Goal: Communication & Community: Answer question/provide support

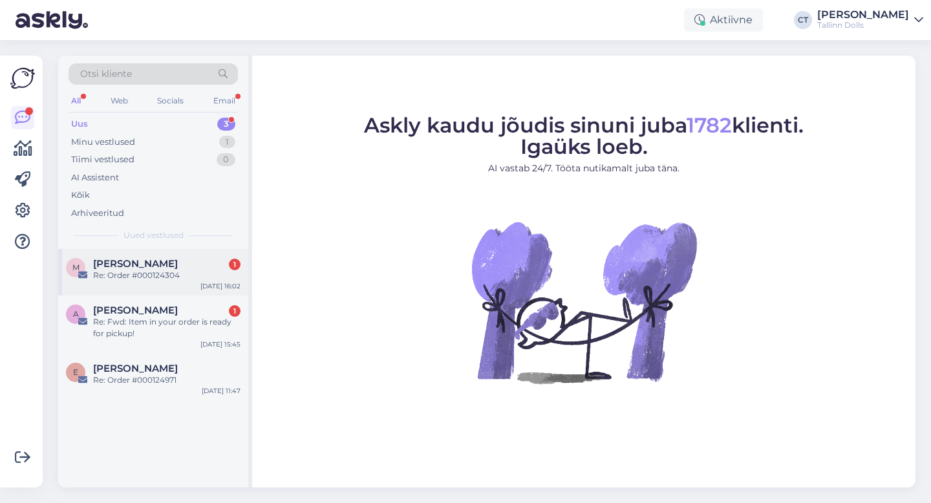
click at [138, 277] on div "Re: Order #000124304" at bounding box center [166, 276] width 147 height 12
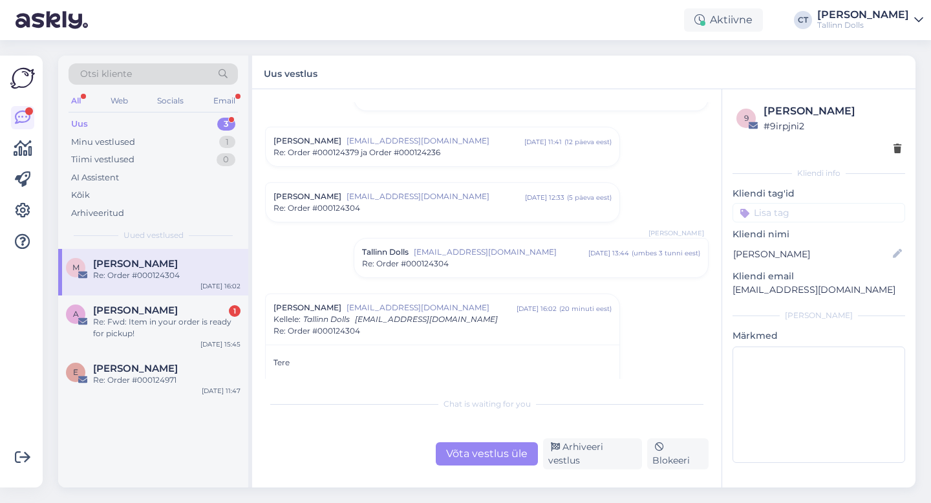
scroll to position [592, 0]
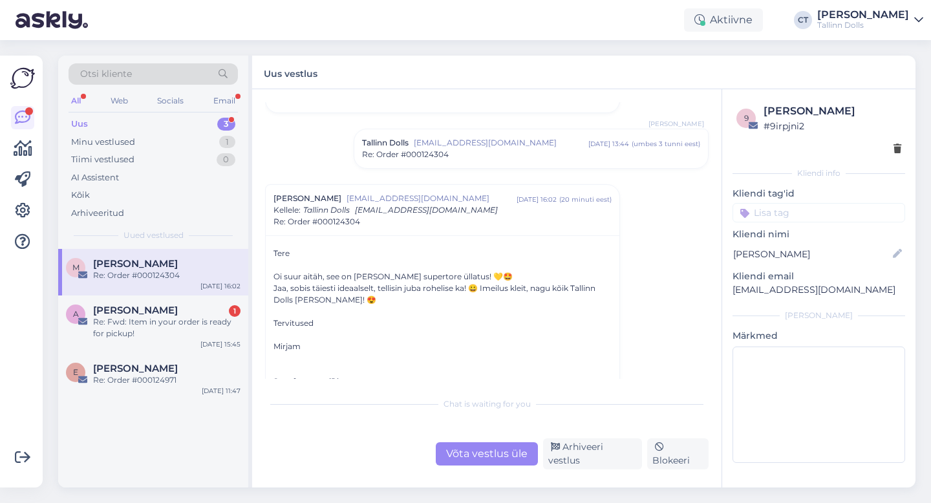
click at [473, 466] on div "Võta vestlus üle" at bounding box center [487, 453] width 102 height 23
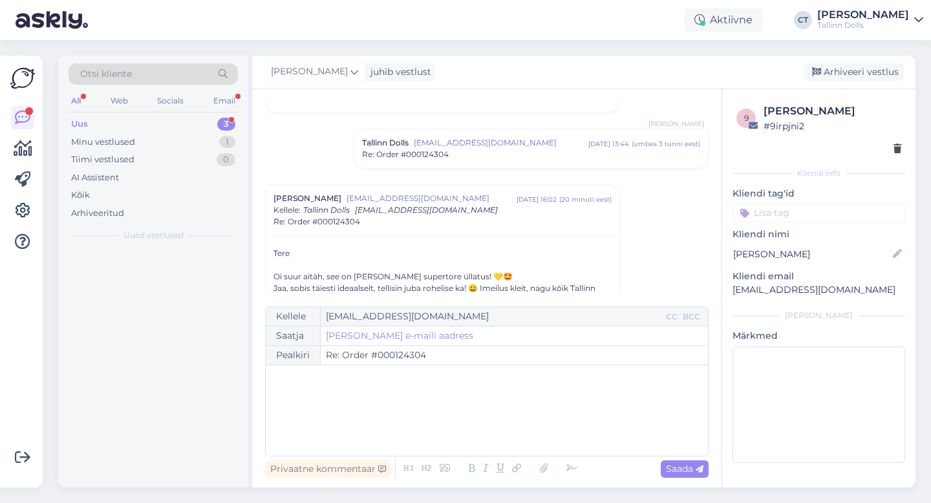
scroll to position [675, 0]
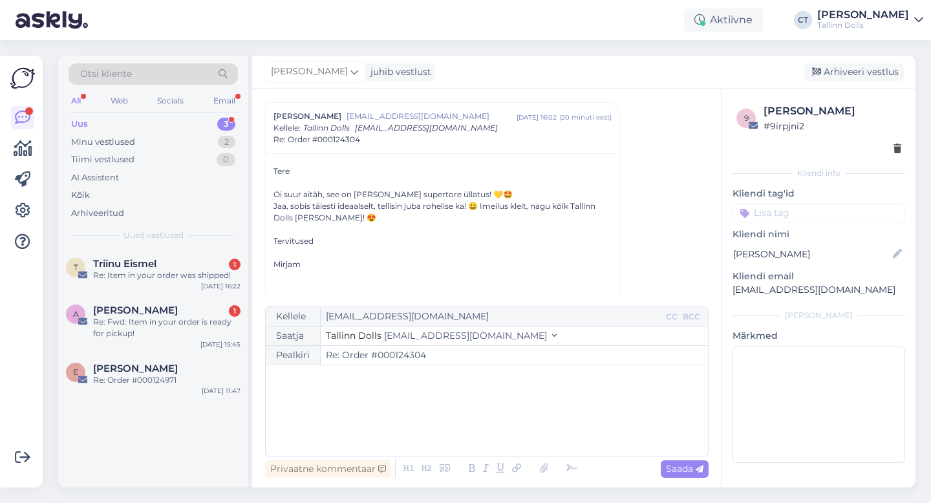
click at [483, 416] on div "﻿" at bounding box center [486, 411] width 429 height 78
click at [519, 437] on div "Nii-nii tore!! 😍" at bounding box center [486, 411] width 429 height 78
click at [691, 466] on span "Saada" at bounding box center [685, 469] width 38 height 12
type input "Re: Re: Order #000124304"
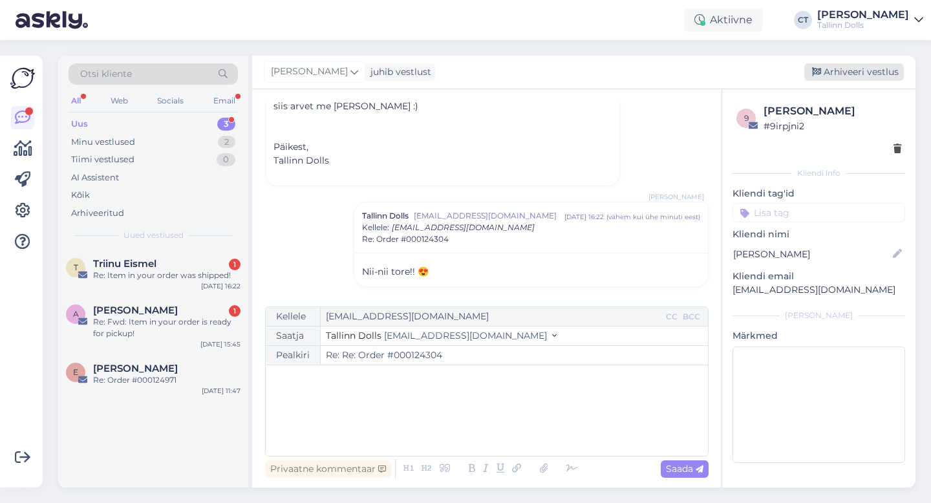
click at [876, 74] on div "Arhiveeri vestlus" at bounding box center [854, 71] width 100 height 17
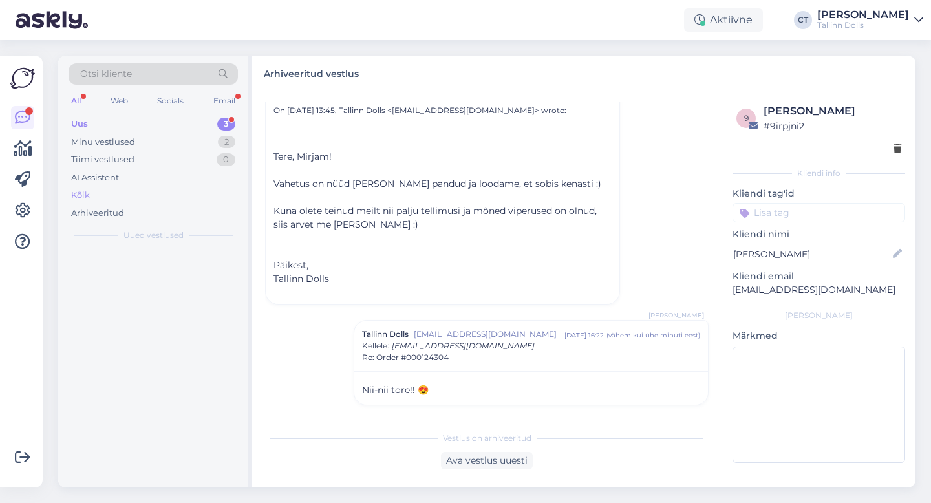
scroll to position [887, 0]
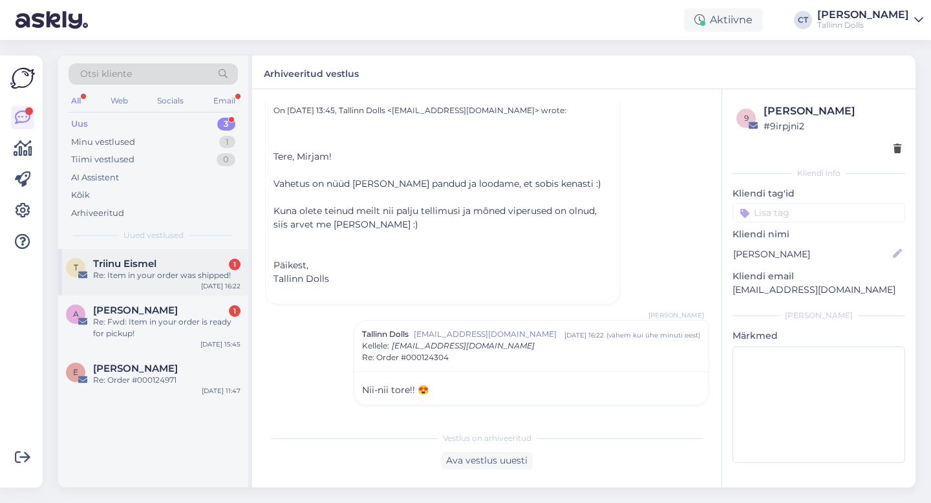
click at [153, 266] on span "Triinu Eismel" at bounding box center [124, 264] width 63 height 12
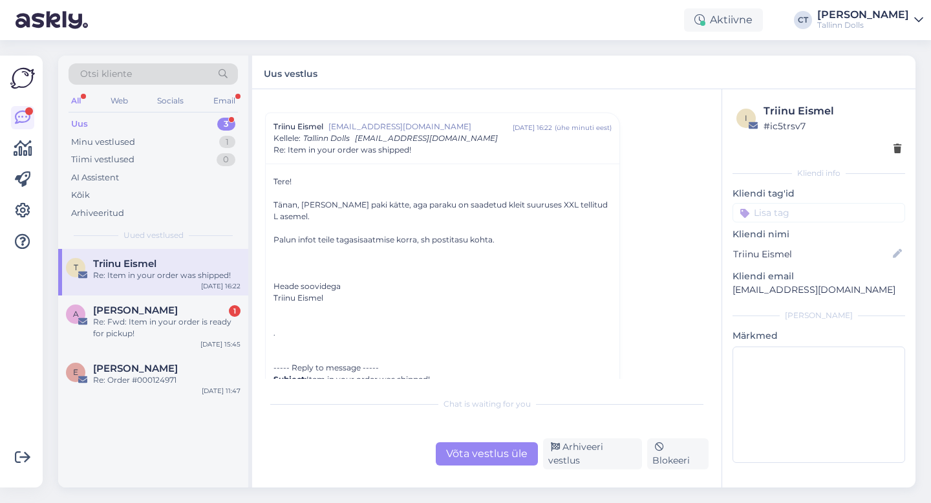
scroll to position [24, 0]
click at [143, 299] on div "A [PERSON_NAME] 1 Re: Fwd: Item in your order is ready for pickup! [DATE] 15:45" at bounding box center [153, 325] width 190 height 58
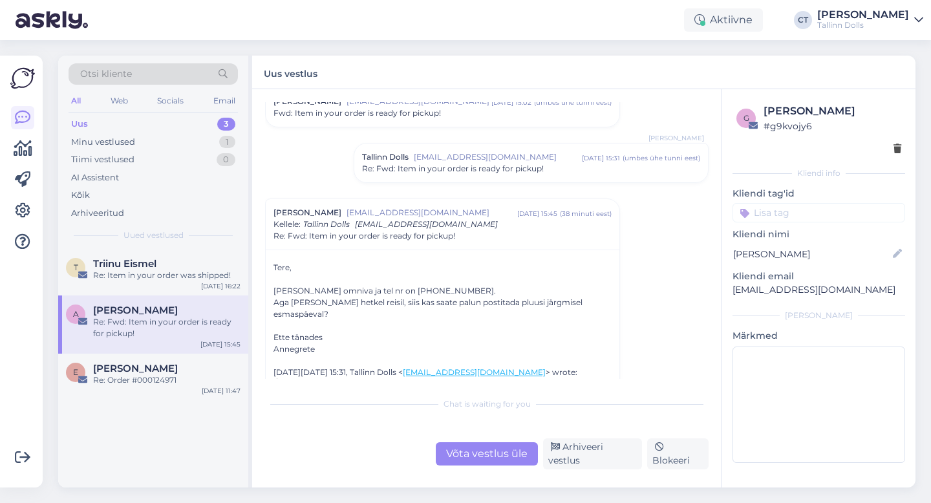
scroll to position [3660, 0]
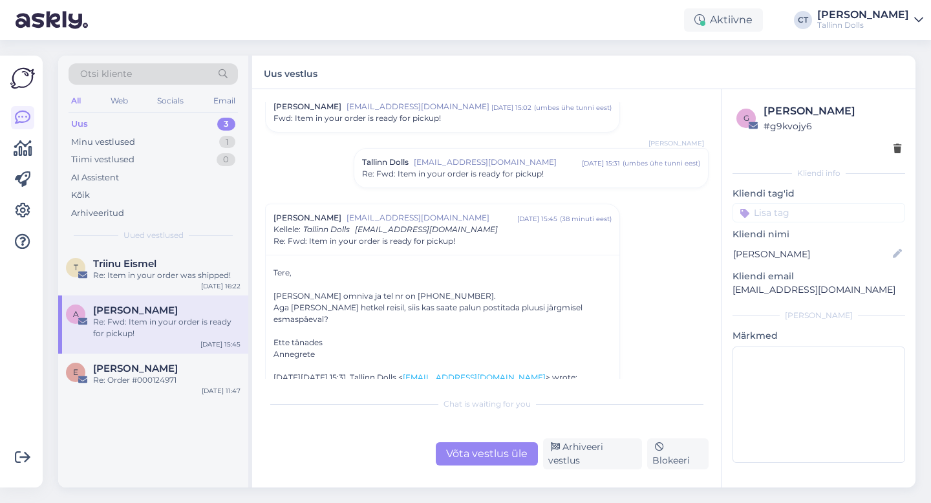
click at [462, 455] on div "Võta vestlus üle" at bounding box center [487, 453] width 102 height 23
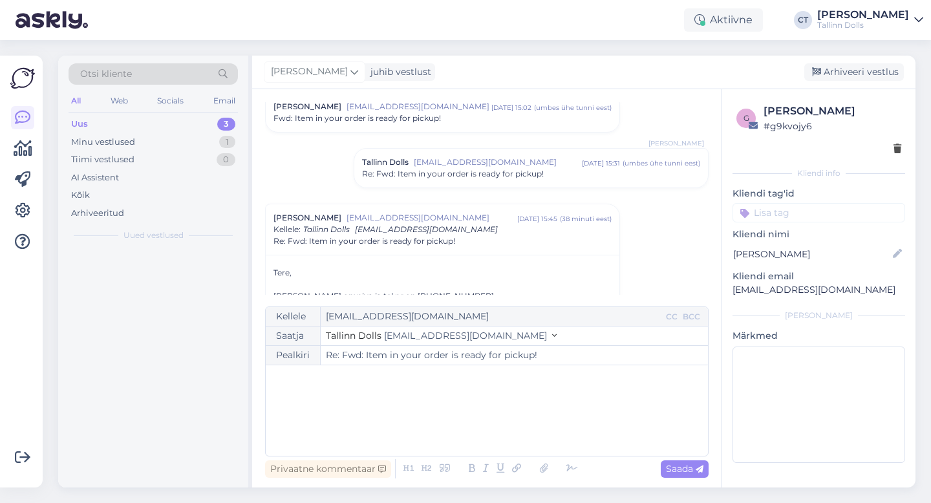
scroll to position [3761, 0]
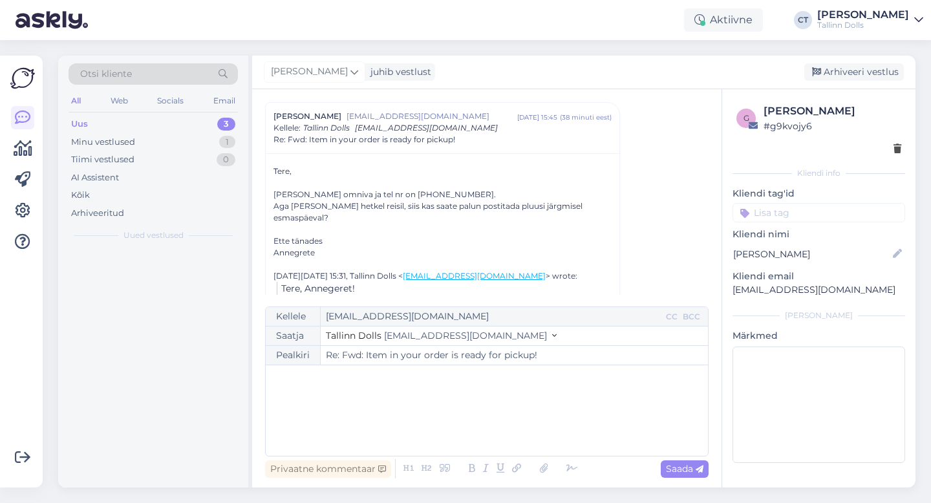
click at [458, 426] on div "﻿" at bounding box center [486, 411] width 429 height 78
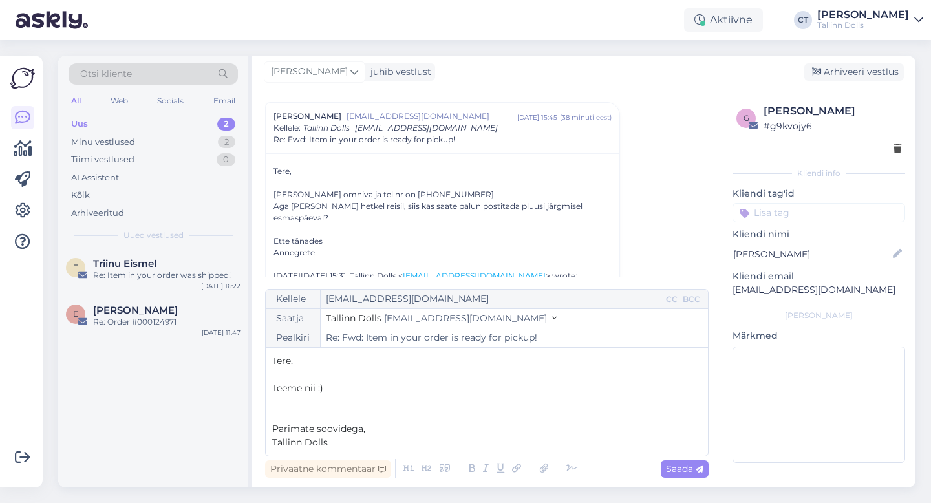
drag, startPoint x: 877, startPoint y: 111, endPoint x: 765, endPoint y: 109, distance: 111.9
click at [765, 109] on div "[PERSON_NAME]" at bounding box center [833, 111] width 138 height 16
copy div "[PERSON_NAME]"
drag, startPoint x: 884, startPoint y: 290, endPoint x: 731, endPoint y: 287, distance: 153.3
click at [731, 287] on div "g [PERSON_NAME] # g9kvojy6 Kliendi info Kliendi tag'id Kliendi nimi [PERSON_NAM…" at bounding box center [818, 285] width 193 height 393
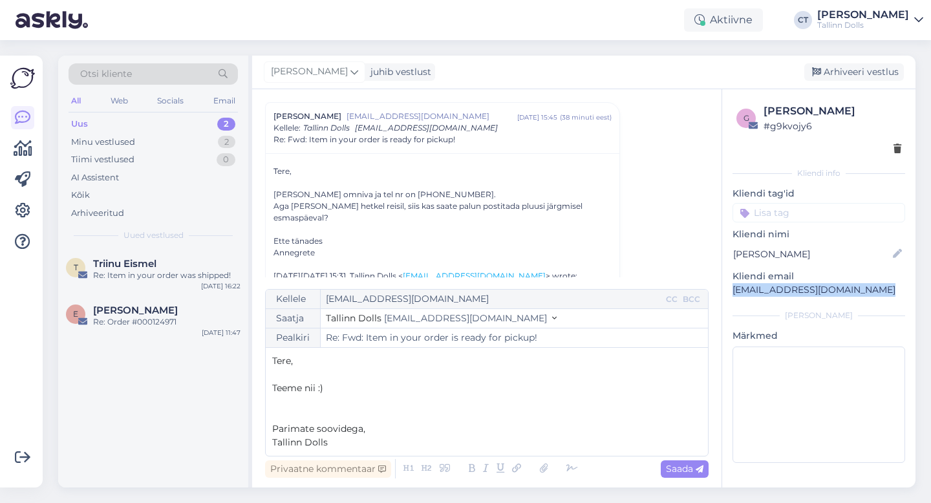
copy p "[EMAIL_ADDRESS][DOMAIN_NAME]"
click at [345, 388] on p "Teeme nii :)" at bounding box center [486, 389] width 429 height 14
drag, startPoint x: 342, startPoint y: 444, endPoint x: 261, endPoint y: 426, distance: 82.7
click at [261, 426] on div "Vestlus algas [PERSON_NAME] [EMAIL_ADDRESS][DOMAIN_NAME] [DATE] 15:42 ( 8 kuu e…" at bounding box center [487, 288] width 470 height 398
click at [691, 463] on span "Saada" at bounding box center [685, 469] width 38 height 12
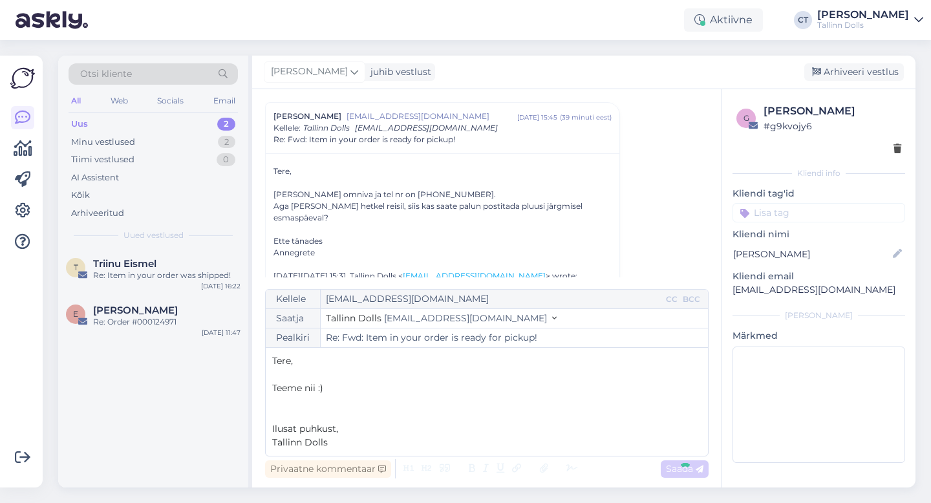
type input "Re: Re: Fwd: Item in your order is ready for pickup!"
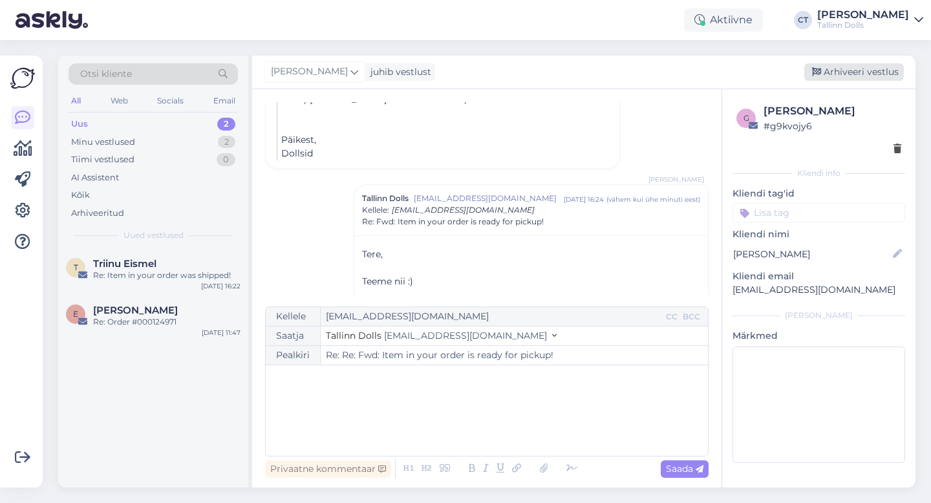
click at [855, 73] on div "Arhiveeri vestlus" at bounding box center [854, 71] width 100 height 17
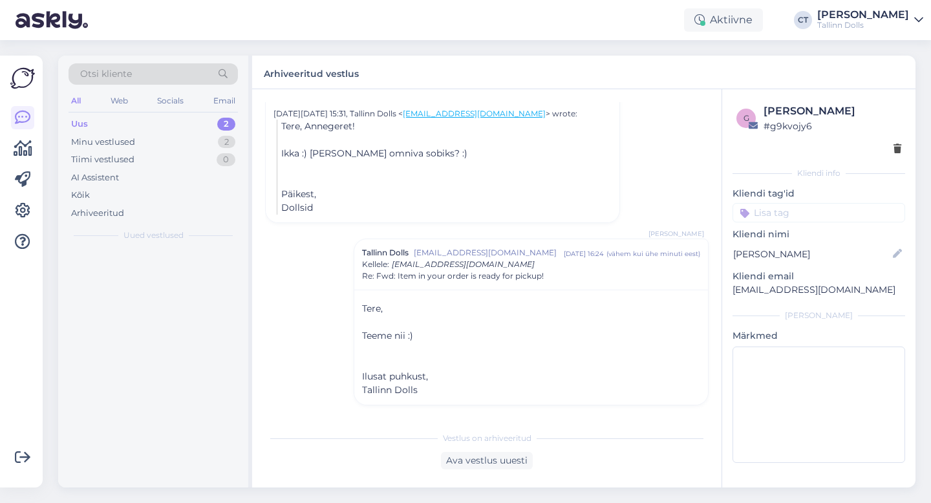
scroll to position [3923, 0]
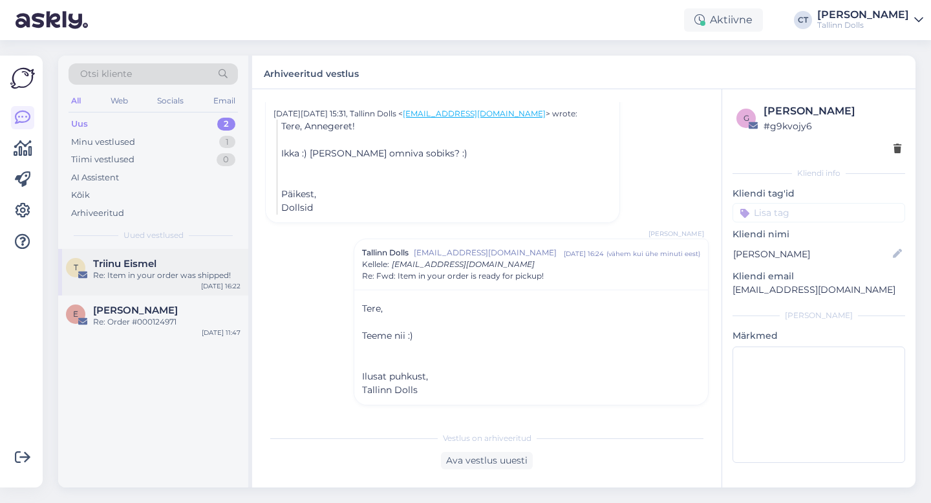
click at [166, 274] on div "Re: Item in your order was shipped!" at bounding box center [166, 276] width 147 height 12
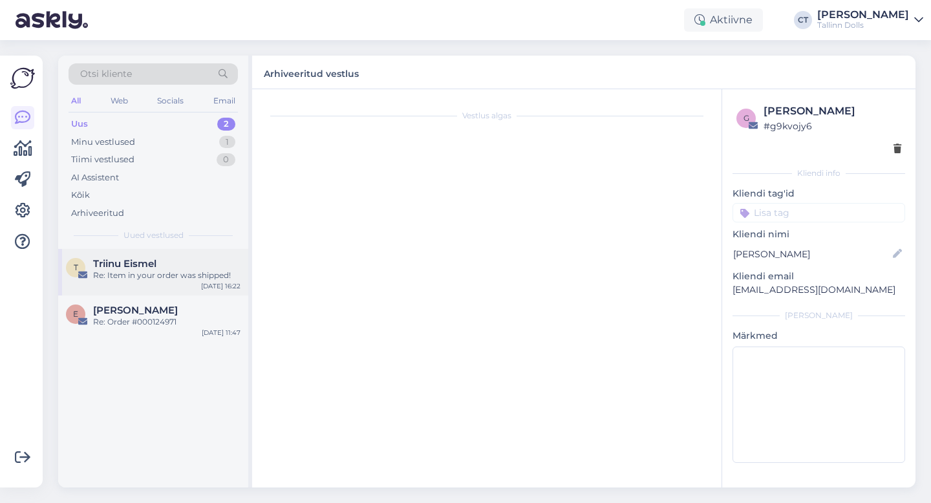
scroll to position [0, 0]
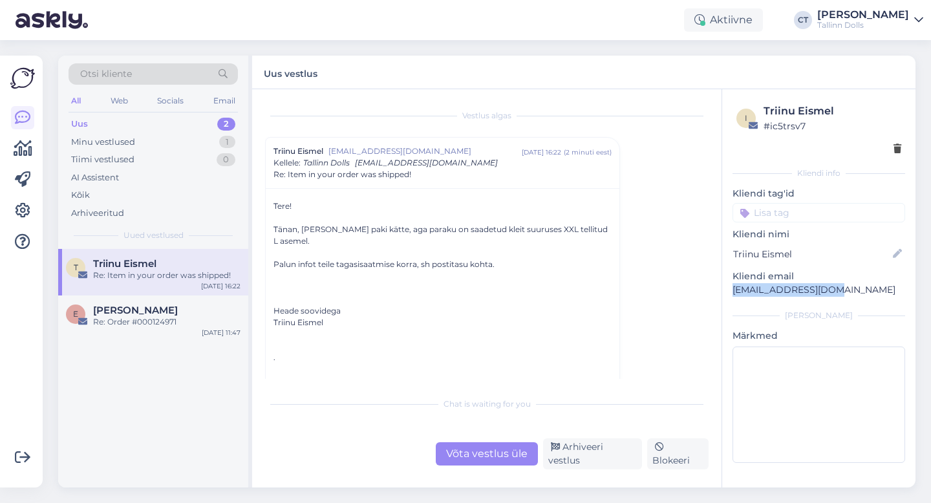
drag, startPoint x: 828, startPoint y: 294, endPoint x: 728, endPoint y: 291, distance: 100.3
click at [728, 290] on div "i Triinu Eismel # ic5trsv7 Kliendi info Kliendi tag'id Kliendi nimi Triinu Eism…" at bounding box center [818, 285] width 193 height 393
copy p "[EMAIL_ADDRESS][DOMAIN_NAME]"
click at [503, 459] on div "Võta vestlus üle" at bounding box center [487, 453] width 102 height 23
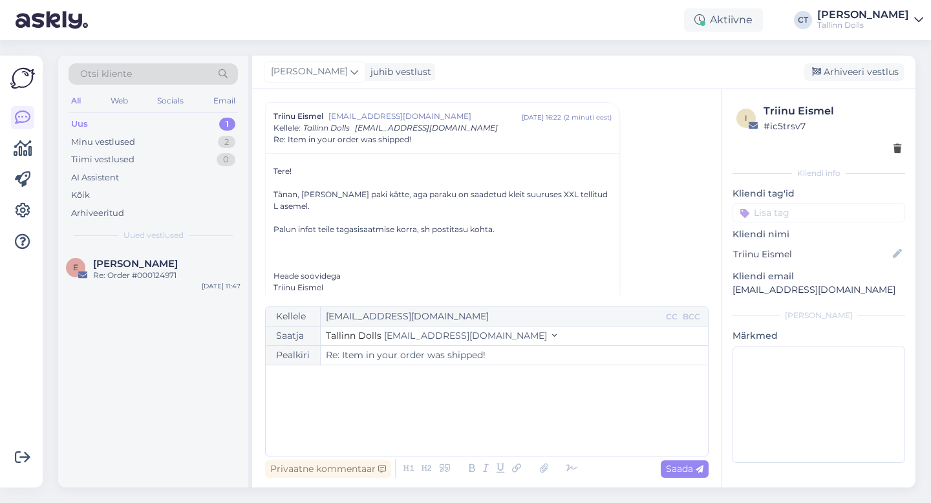
click at [515, 420] on div "﻿" at bounding box center [486, 411] width 429 height 78
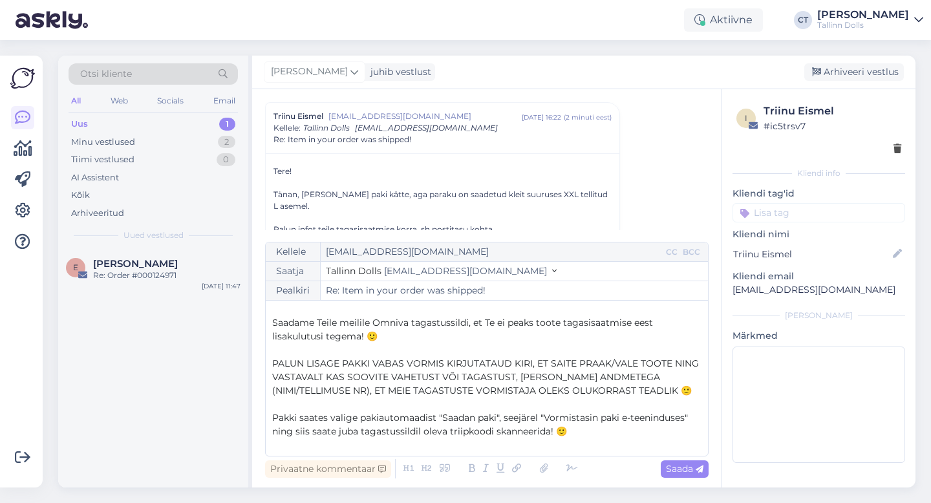
scroll to position [54, 0]
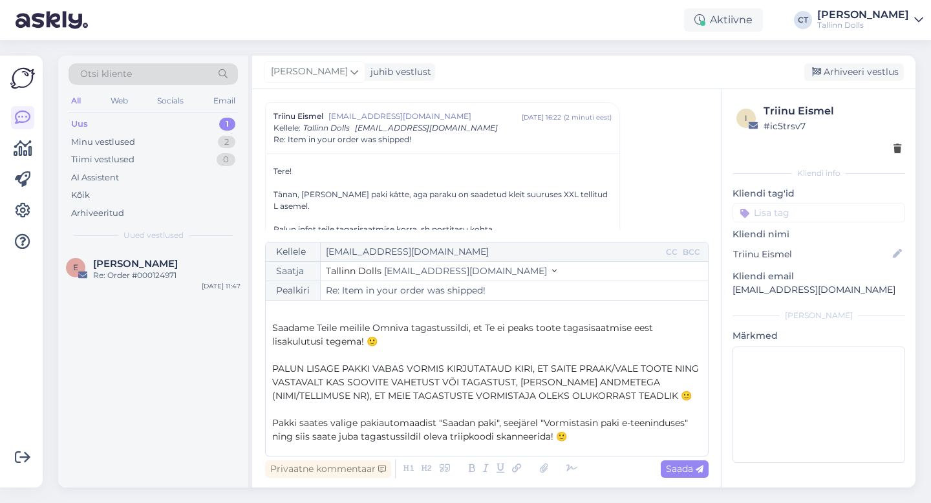
click at [614, 366] on span "PALUN LISAGE PAKKI VABAS VORMIS KIRJUTATAUD KIRI, ET SAITE PRAAK/VALE TOOTE NIN…" at bounding box center [486, 382] width 429 height 39
click at [689, 471] on span "Saada" at bounding box center [685, 469] width 38 height 12
type input "Re: Item in your order was shipped!"
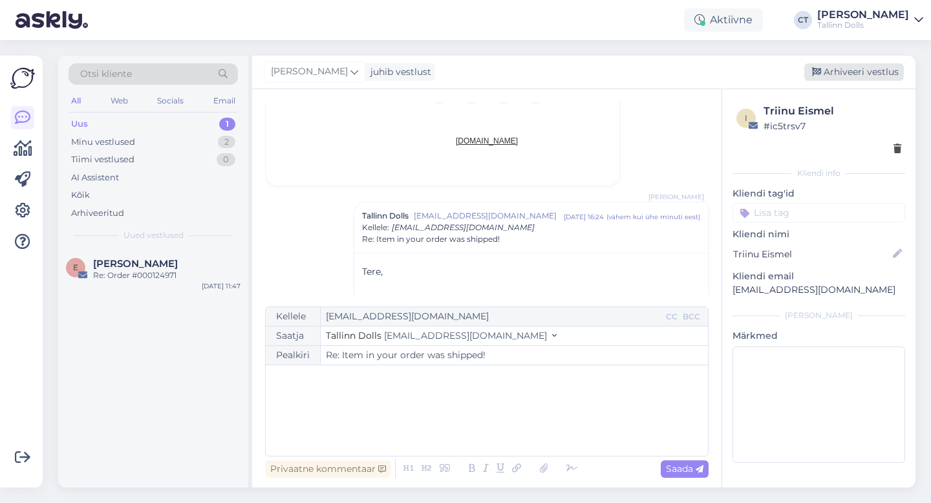
click at [859, 69] on div "Arhiveeri vestlus" at bounding box center [854, 71] width 100 height 17
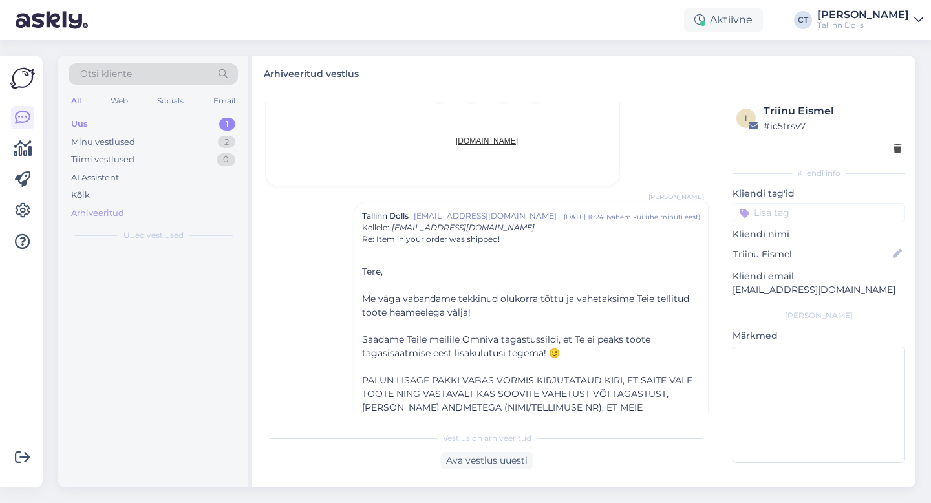
scroll to position [1029, 0]
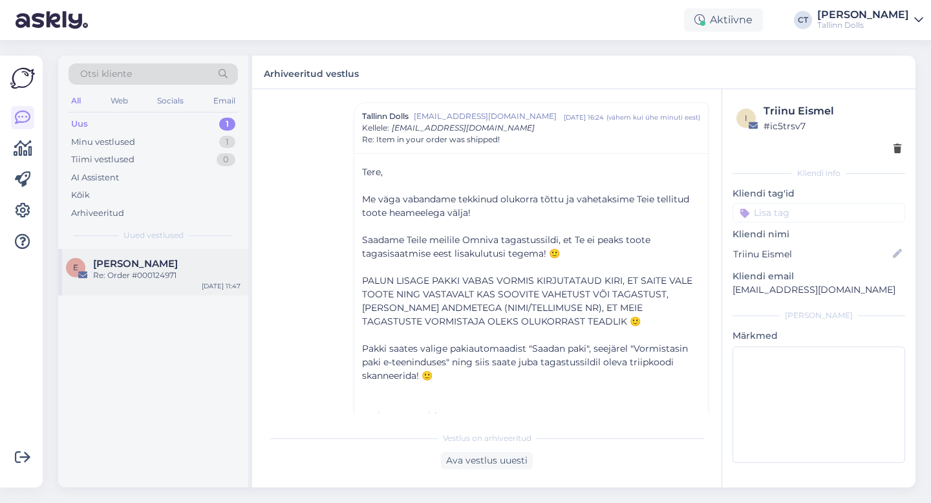
click at [160, 273] on div "Re: Order #000124971" at bounding box center [166, 276] width 147 height 12
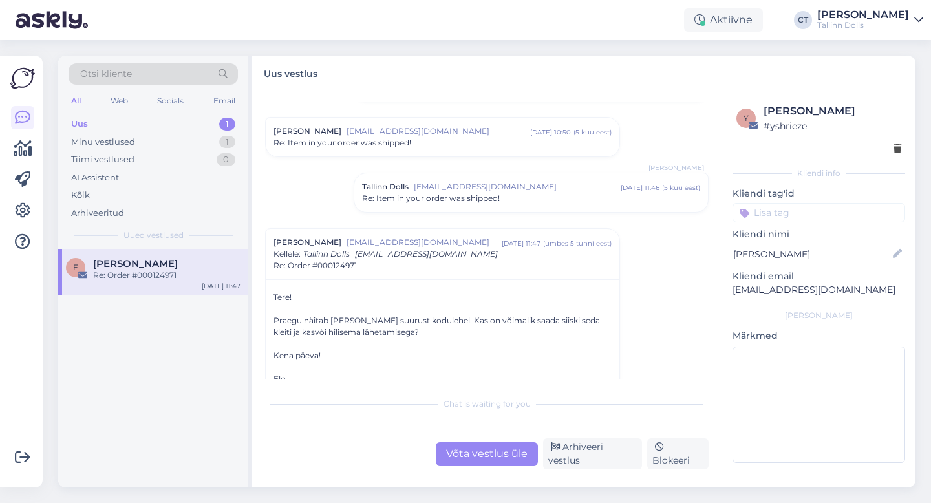
scroll to position [243, 0]
click at [675, 109] on div "Vestlus algas [PERSON_NAME] [EMAIL_ADDRESS][DOMAIN_NAME] [DATE] 11:30 ( 5 kuu e…" at bounding box center [492, 240] width 455 height 277
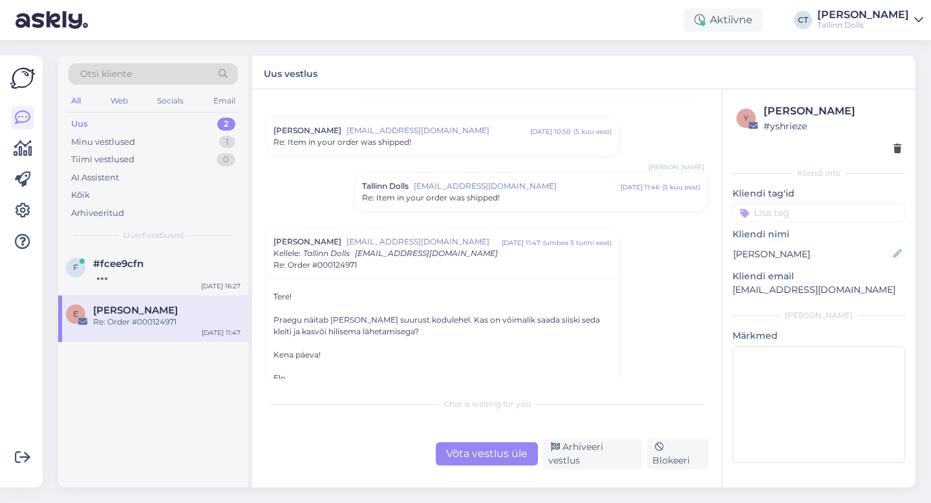
click at [107, 125] on div "Uus 2" at bounding box center [153, 124] width 169 height 18
click at [153, 273] on div "Tere! Kuidas saan teid täna aidata?" at bounding box center [166, 276] width 147 height 12
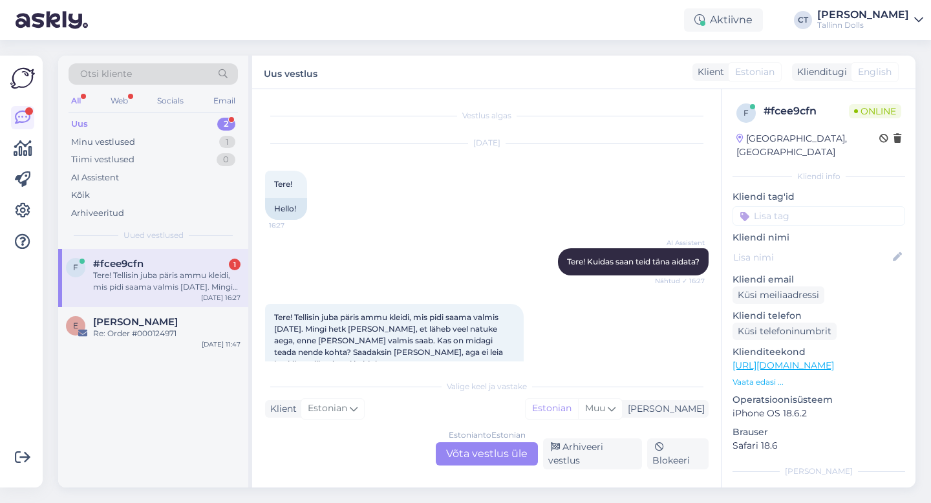
scroll to position [80, 0]
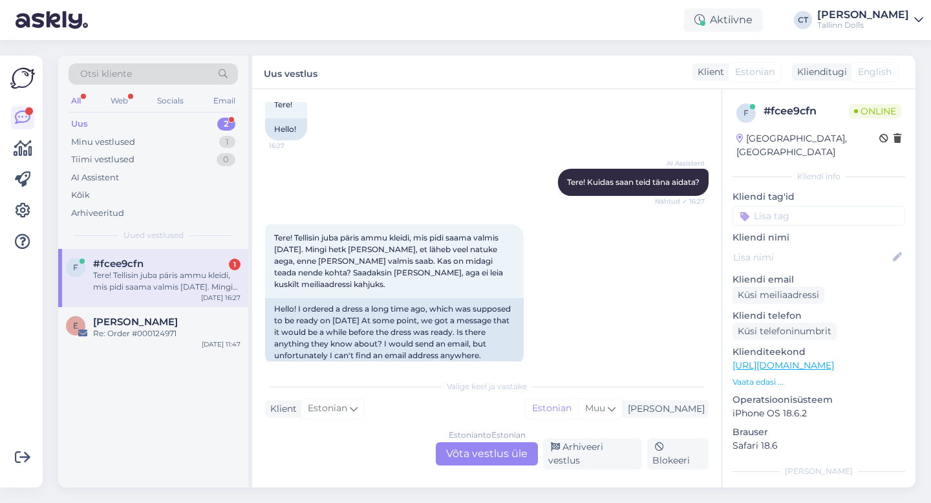
click at [482, 453] on div "Estonian to Estonian Võta vestlus üle" at bounding box center [487, 453] width 102 height 23
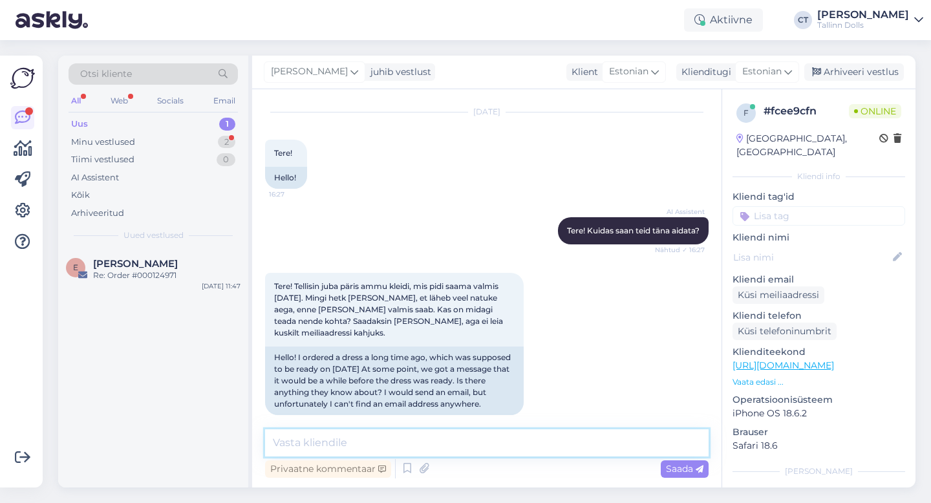
click at [490, 441] on textarea at bounding box center [487, 442] width 444 height 27
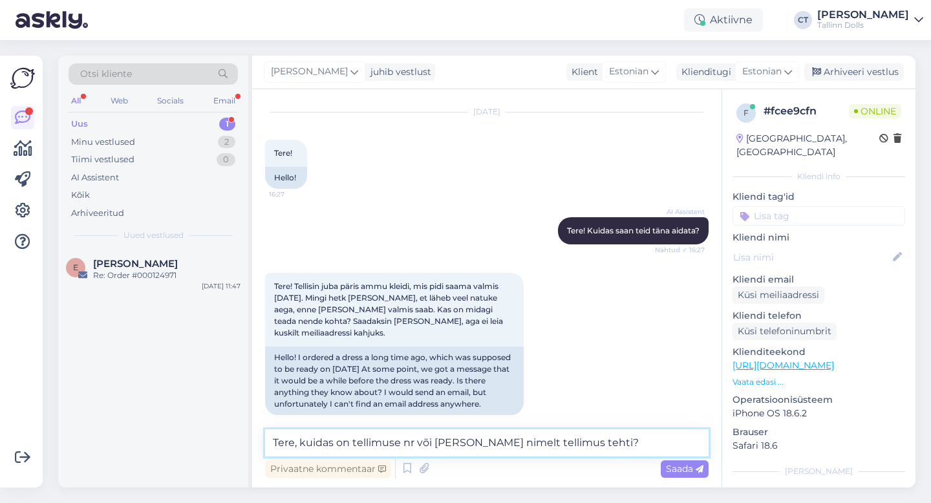
type textarea "Tere, kuidas on tellimuse nr või [PERSON_NAME] nimelt tellimus tehti?"
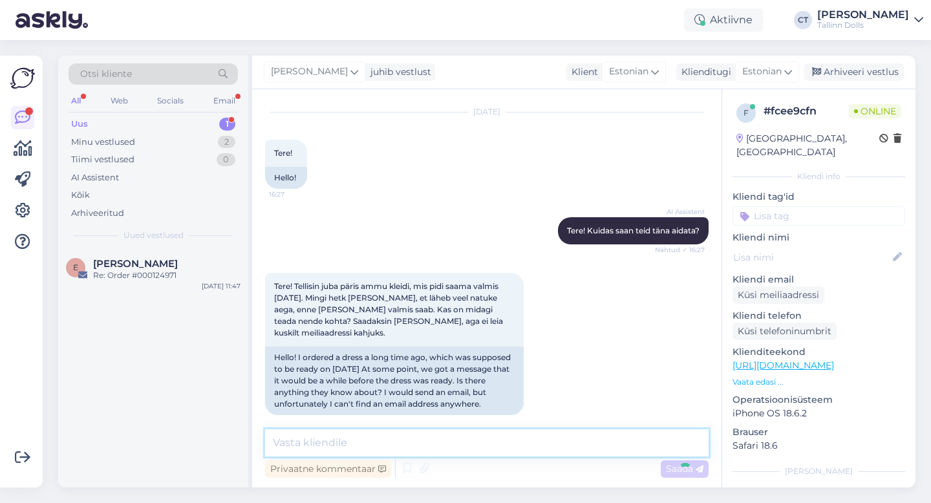
scroll to position [87, 0]
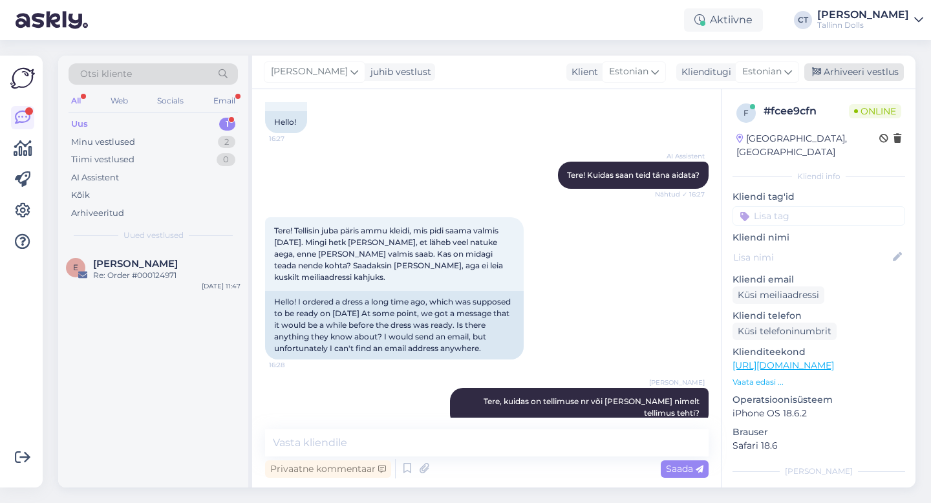
click at [863, 76] on div "Arhiveeri vestlus" at bounding box center [854, 71] width 100 height 17
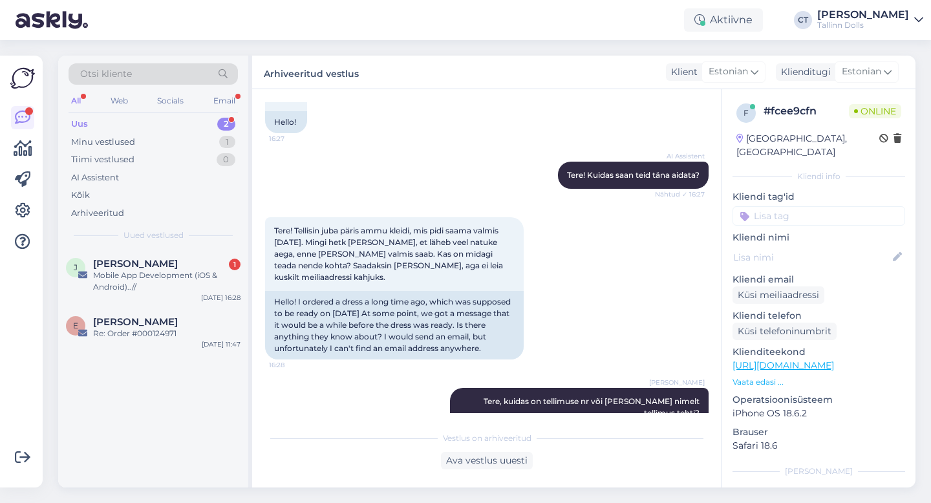
click at [126, 119] on div "Uus 2" at bounding box center [153, 124] width 169 height 18
click at [158, 270] on div "Mobile App Development (iOS & Android)..//" at bounding box center [166, 281] width 147 height 23
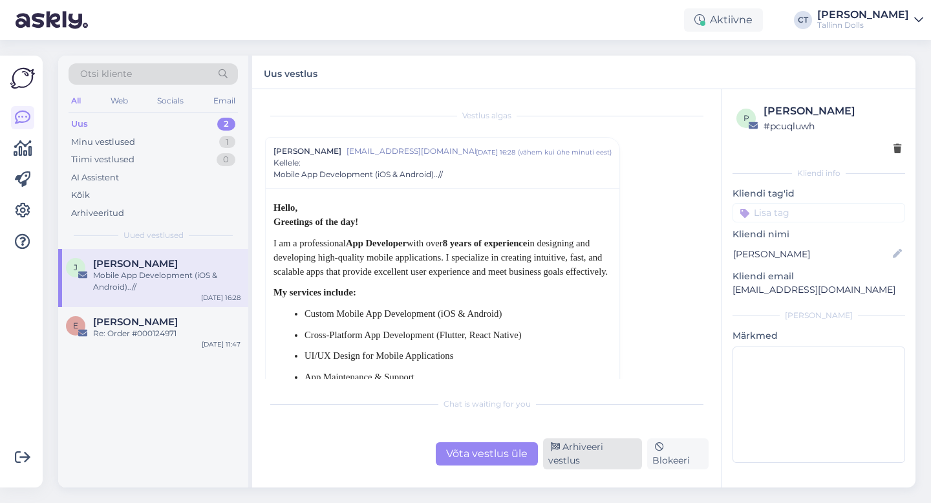
click at [603, 455] on div "Arhiveeri vestlus" at bounding box center [592, 453] width 99 height 31
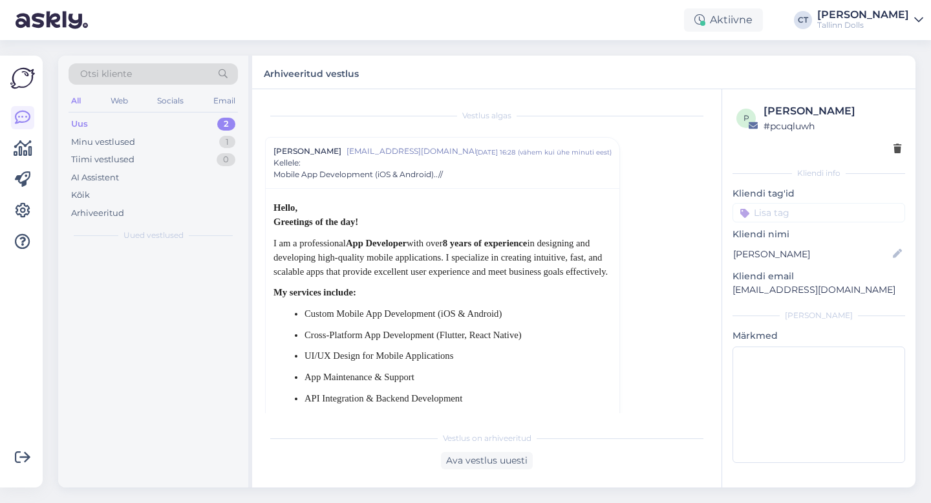
scroll to position [35, 0]
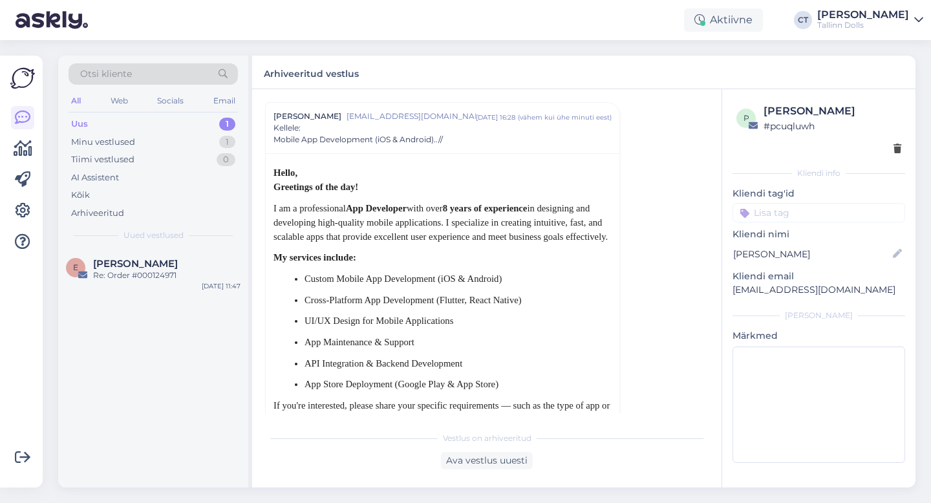
click at [109, 123] on div "Uus 1" at bounding box center [153, 124] width 169 height 18
click at [118, 130] on div "Uus 1" at bounding box center [153, 124] width 169 height 18
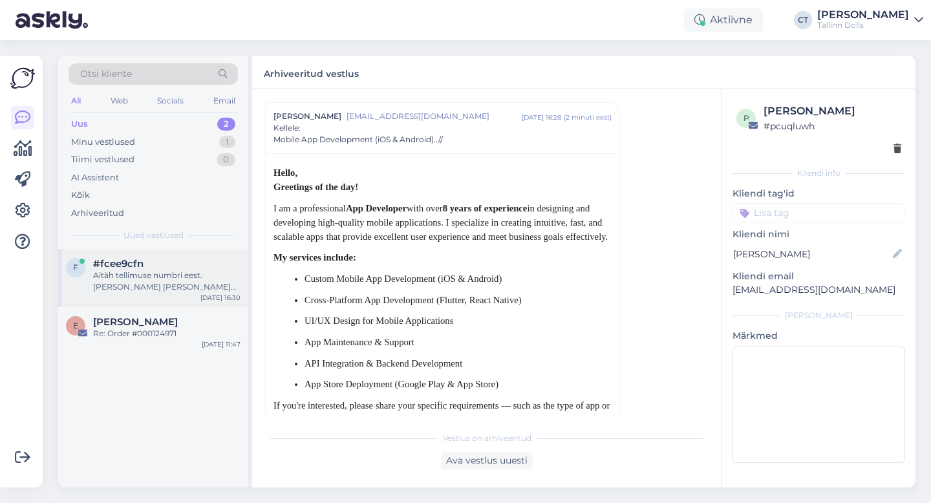
click at [134, 260] on span "#fcee9cfn" at bounding box center [118, 264] width 50 height 12
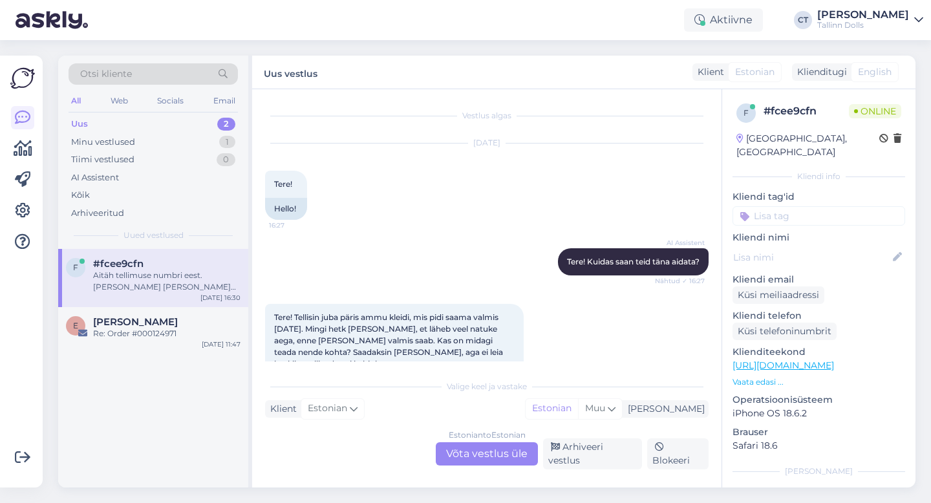
scroll to position [280, 0]
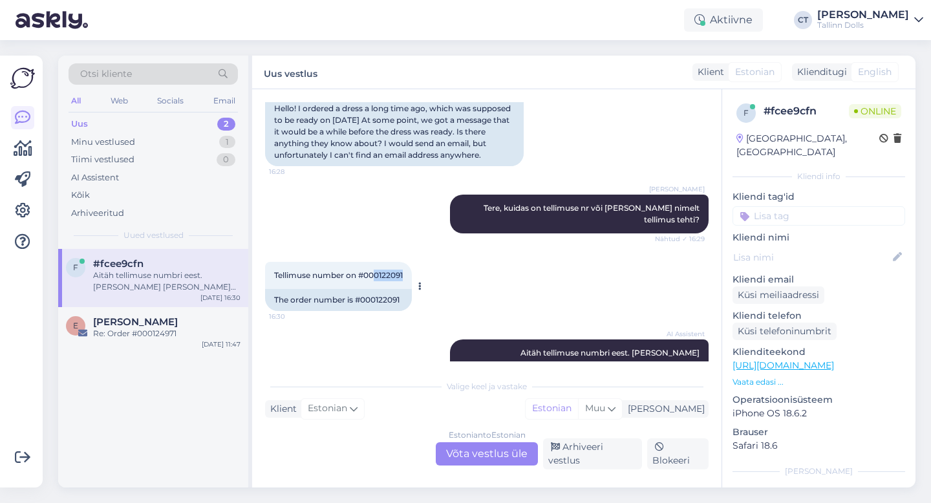
drag, startPoint x: 409, startPoint y: 250, endPoint x: 374, endPoint y: 254, distance: 35.1
click at [374, 262] on div "Tellimuse number on #000122091 16:30" at bounding box center [338, 275] width 147 height 27
copy span "0122091"
click at [466, 454] on div "Estonian to Estonian Võta vestlus üle" at bounding box center [487, 453] width 102 height 23
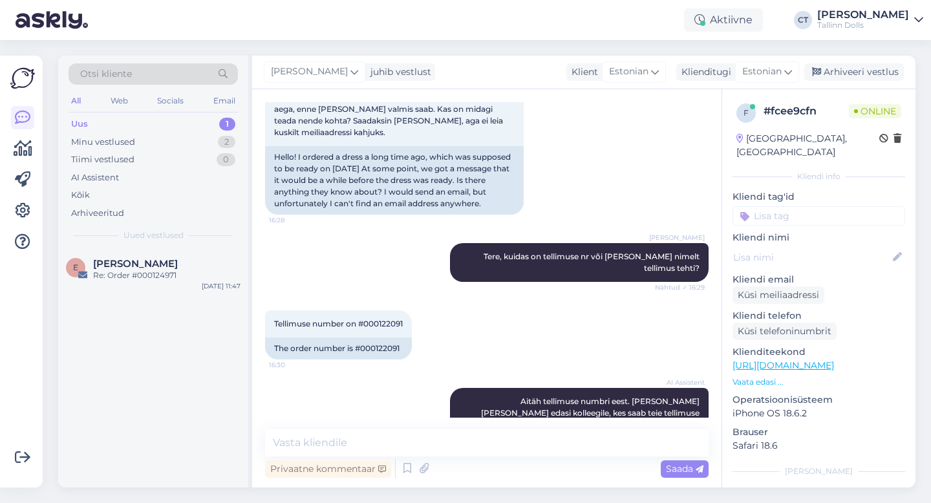
click at [477, 453] on textarea at bounding box center [487, 442] width 444 height 27
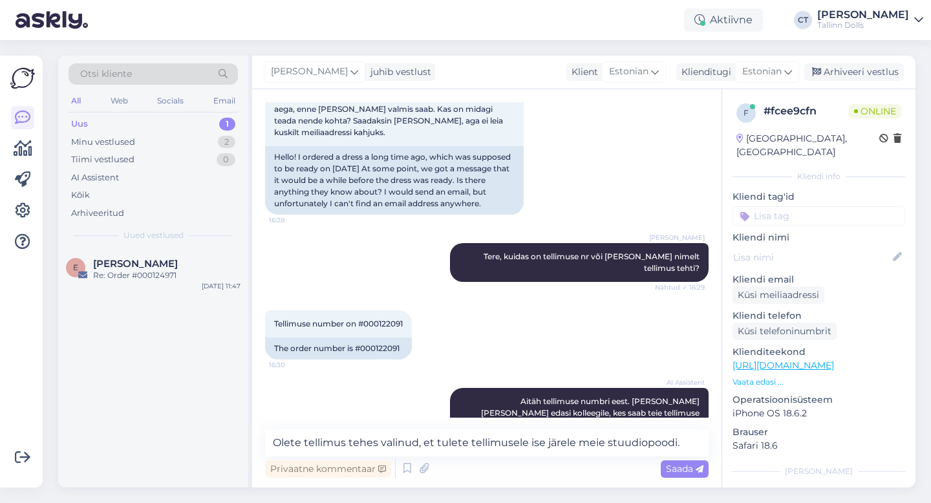
scroll to position [247, 0]
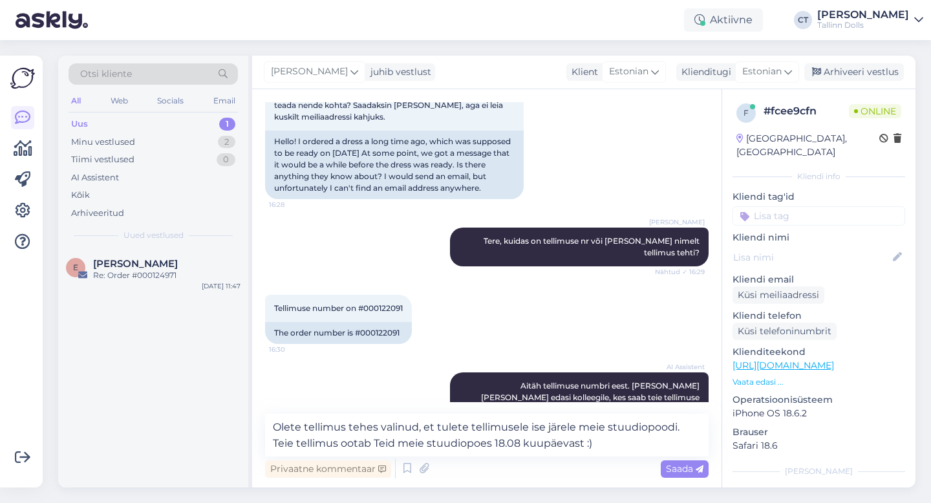
type textarea "Olete tellimus tehes valinud, et tulete tellimusele ise järele meie stuudiopood…"
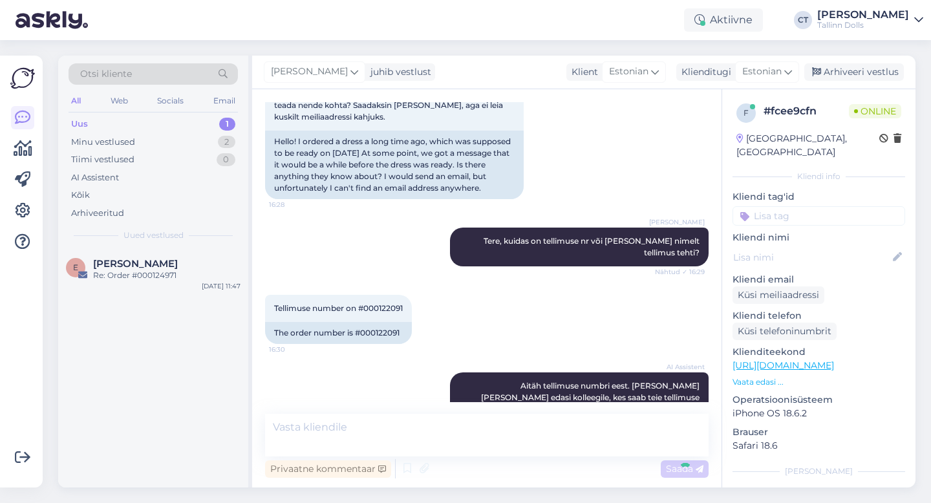
scroll to position [322, 0]
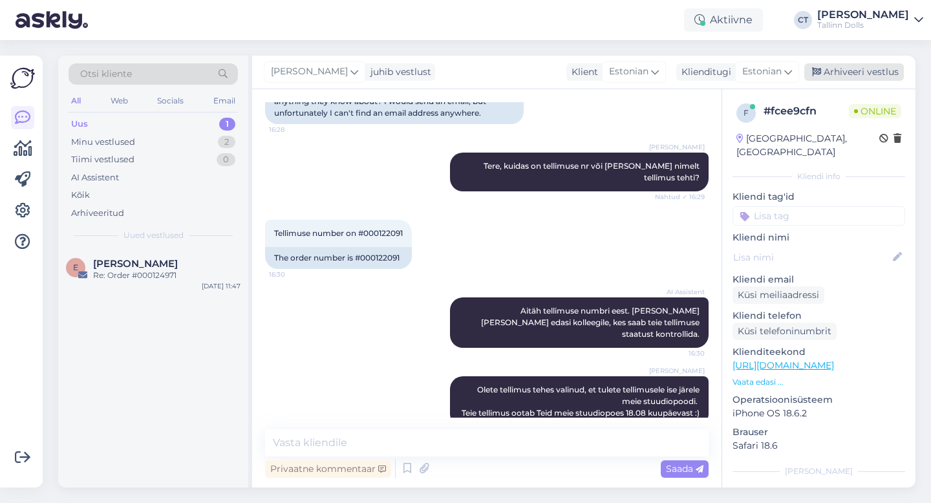
click at [845, 70] on div "Arhiveeri vestlus" at bounding box center [854, 71] width 100 height 17
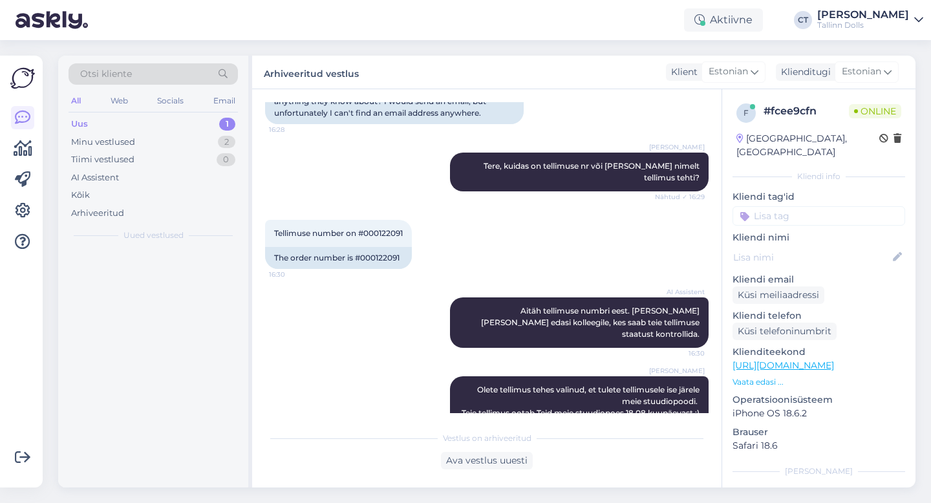
scroll to position [327, 0]
